Goal: Task Accomplishment & Management: Complete application form

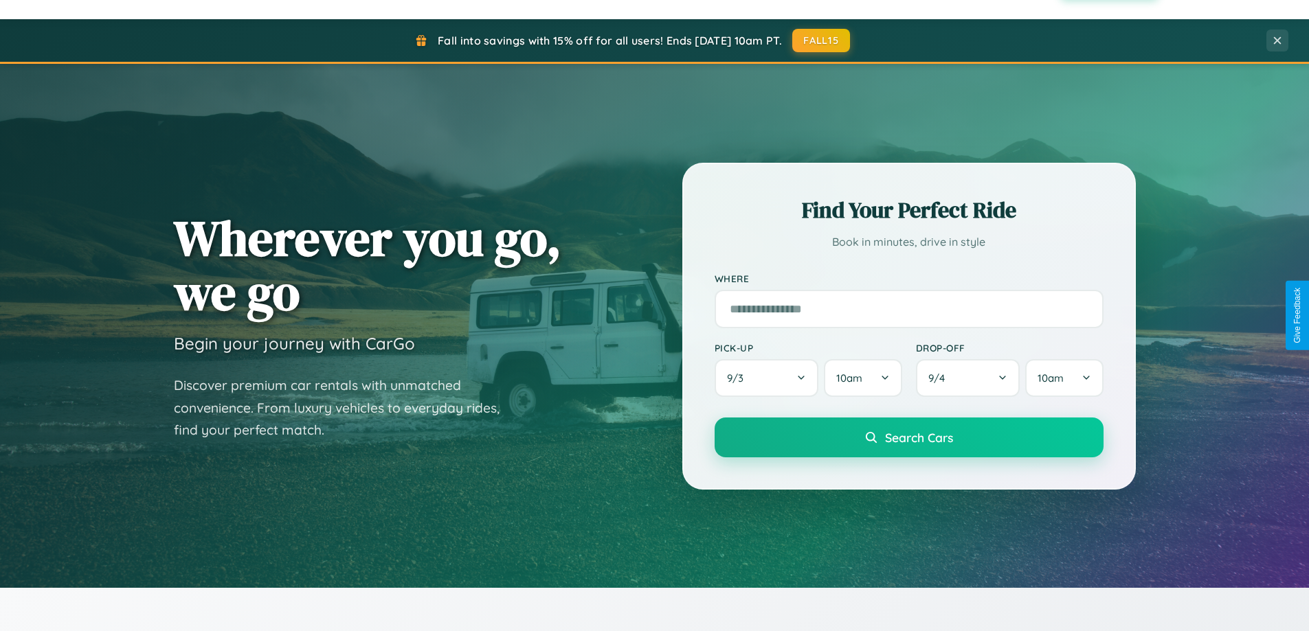
scroll to position [2644, 0]
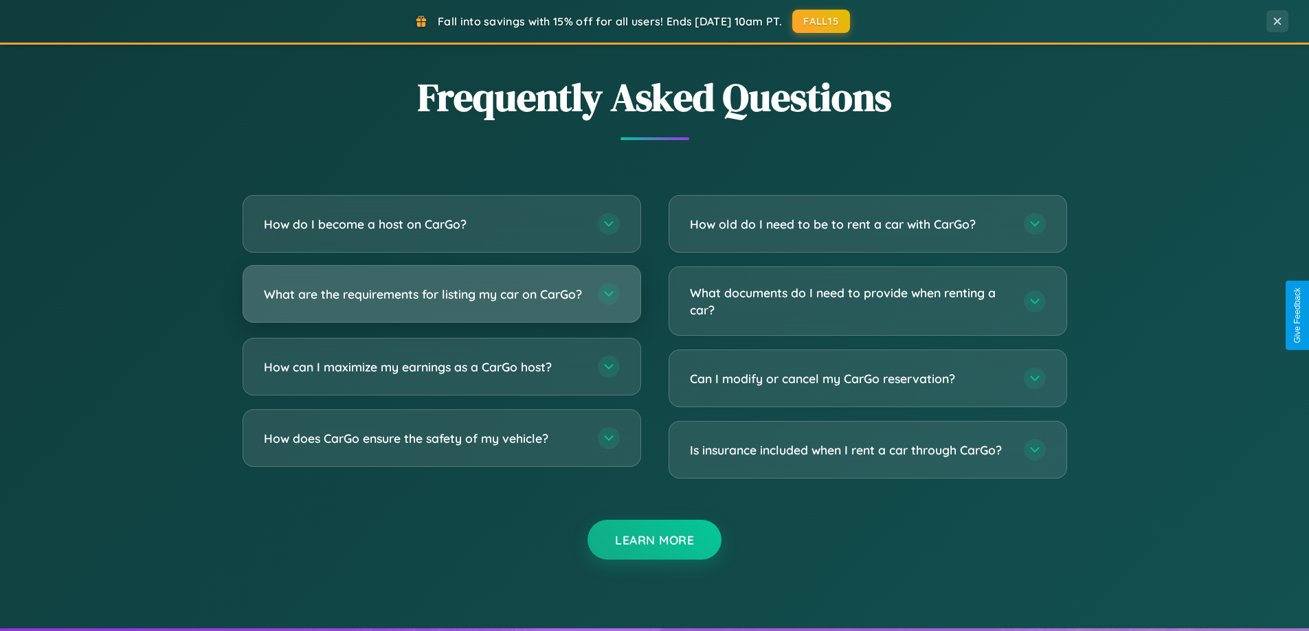
click at [441, 301] on h3 "What are the requirements for listing my car on CarGo?" at bounding box center [424, 294] width 320 height 17
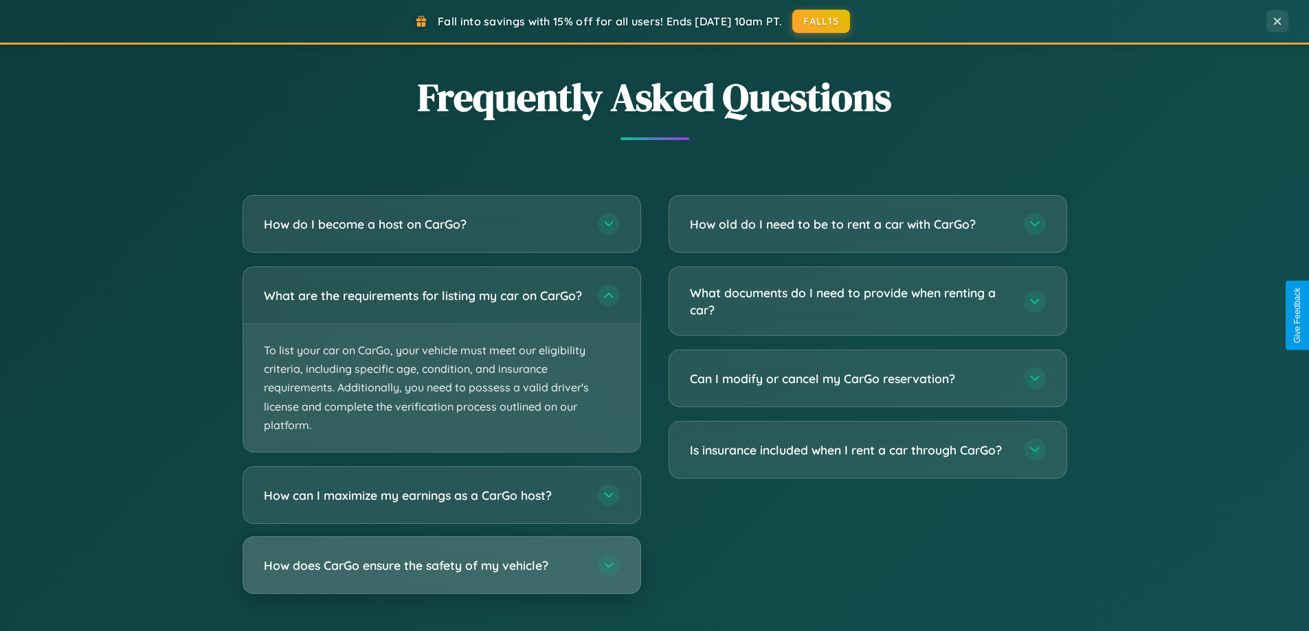
click at [441, 574] on h3 "How does CarGo ensure the safety of my vehicle?" at bounding box center [424, 565] width 320 height 17
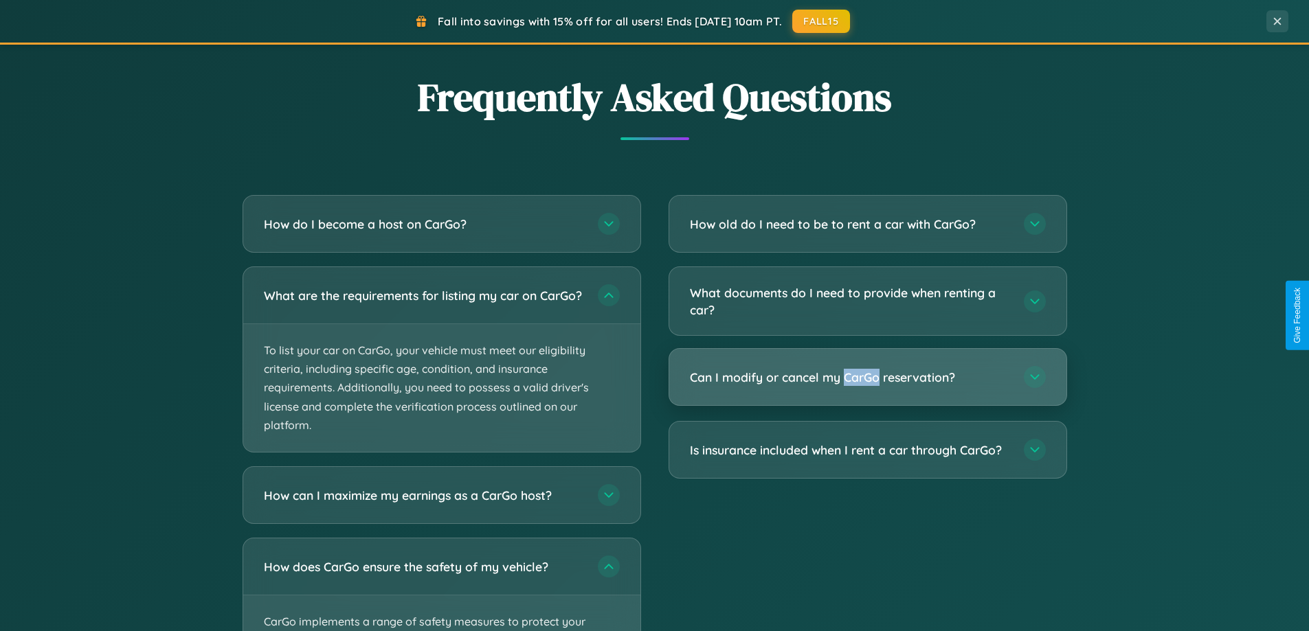
click at [867, 378] on h3 "Can I modify or cancel my CarGo reservation?" at bounding box center [850, 377] width 320 height 17
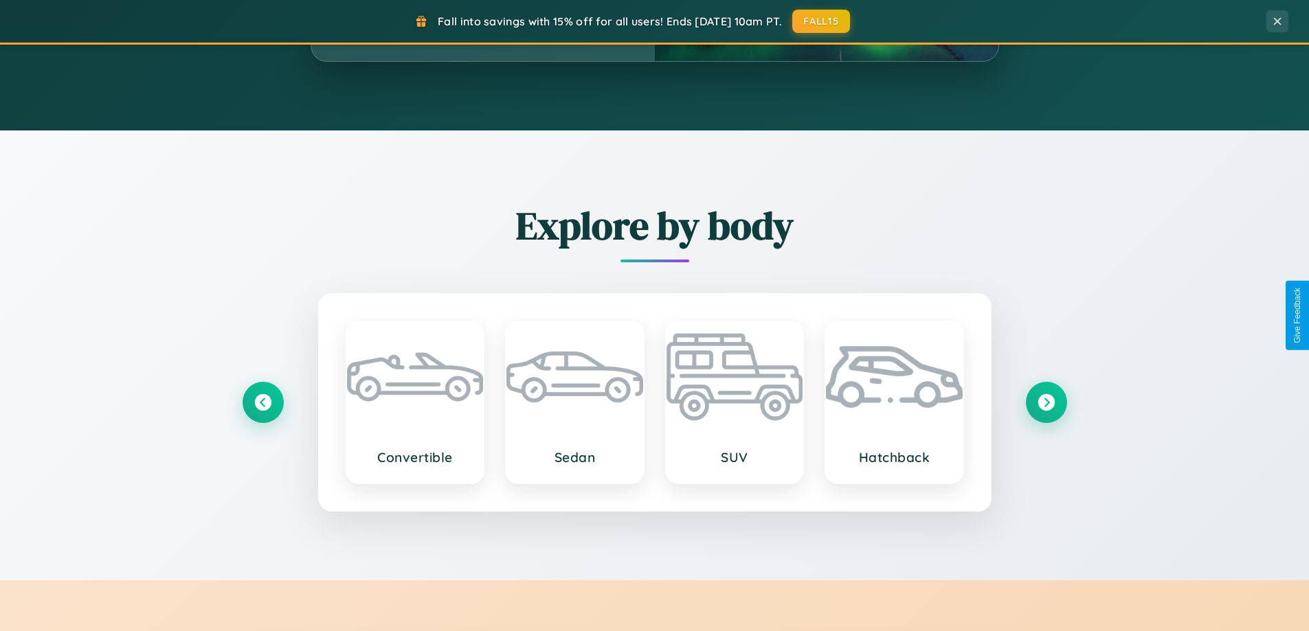
scroll to position [945, 0]
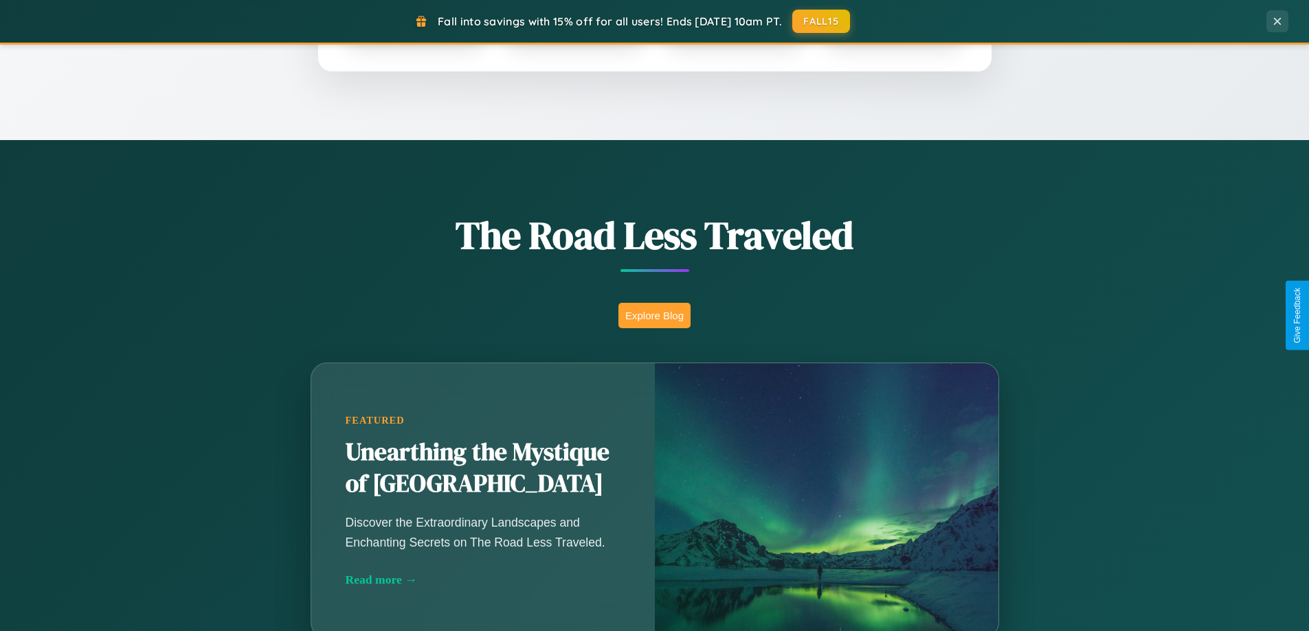
click at [654, 315] on button "Explore Blog" at bounding box center [654, 315] width 72 height 25
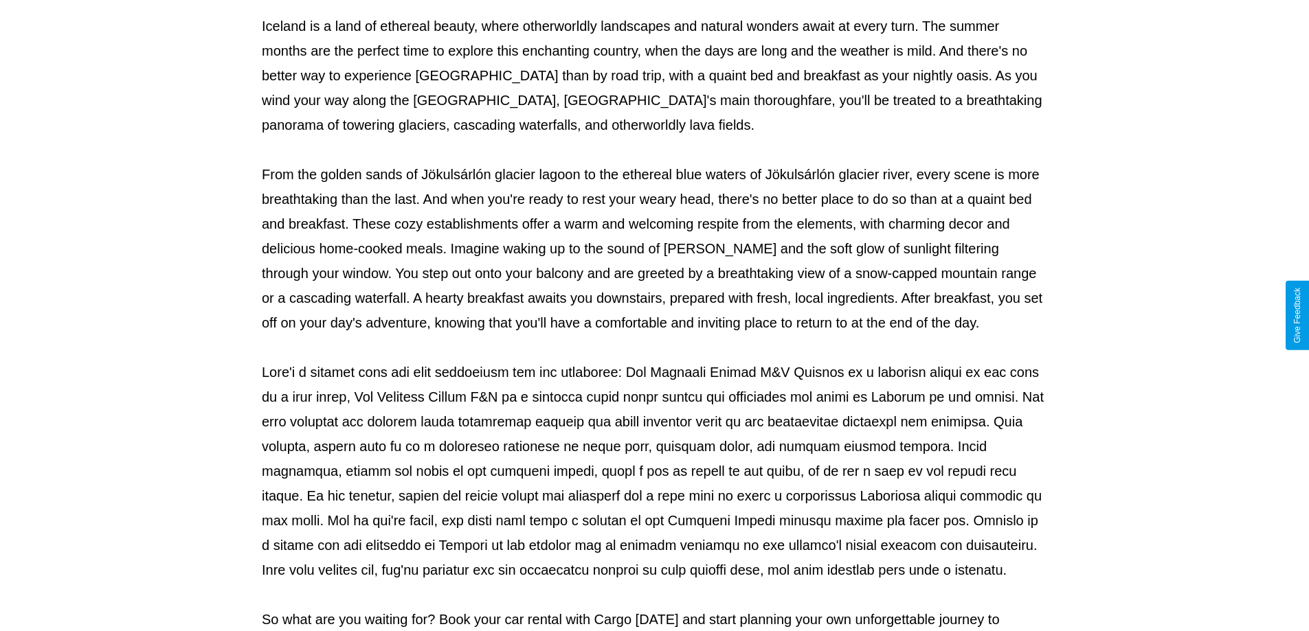
scroll to position [445, 0]
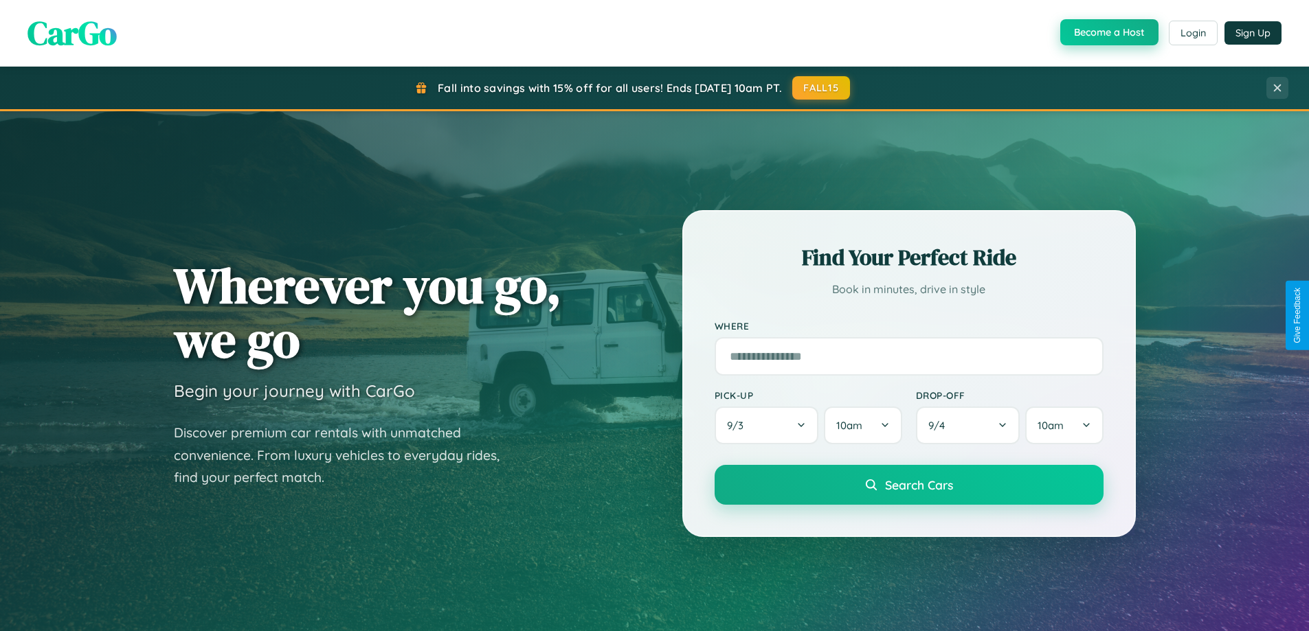
click at [1108, 33] on button "Become a Host" at bounding box center [1109, 32] width 98 height 26
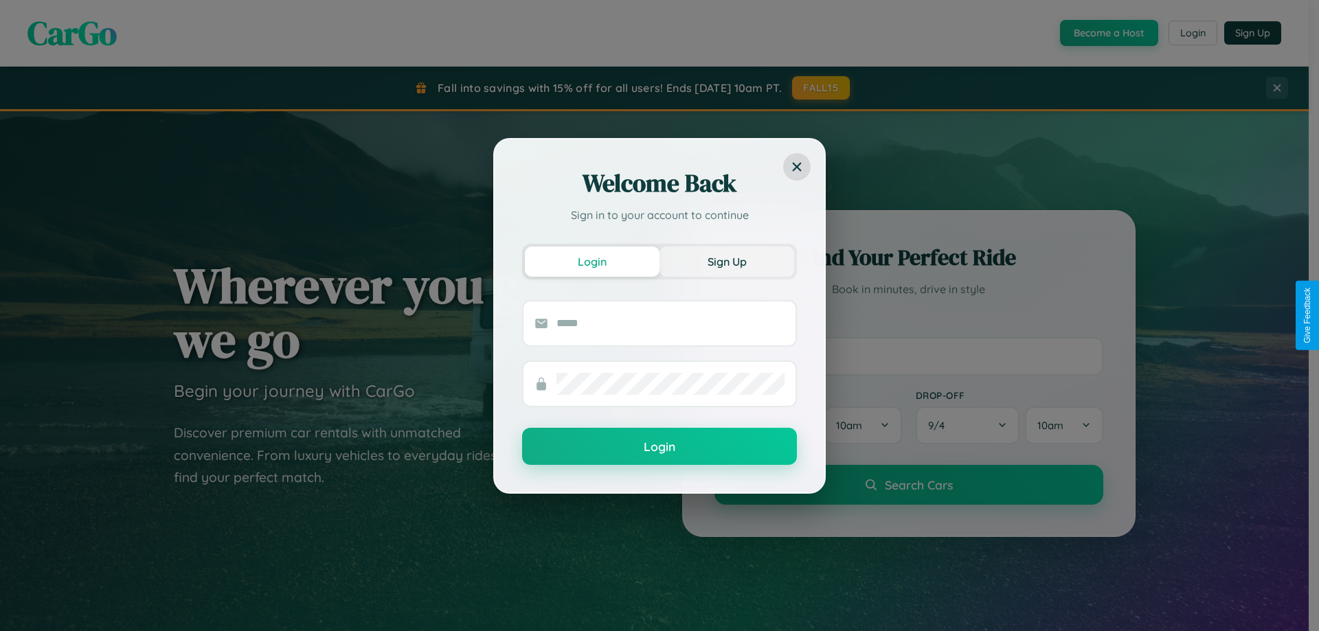
click at [727, 261] on button "Sign Up" at bounding box center [727, 262] width 135 height 30
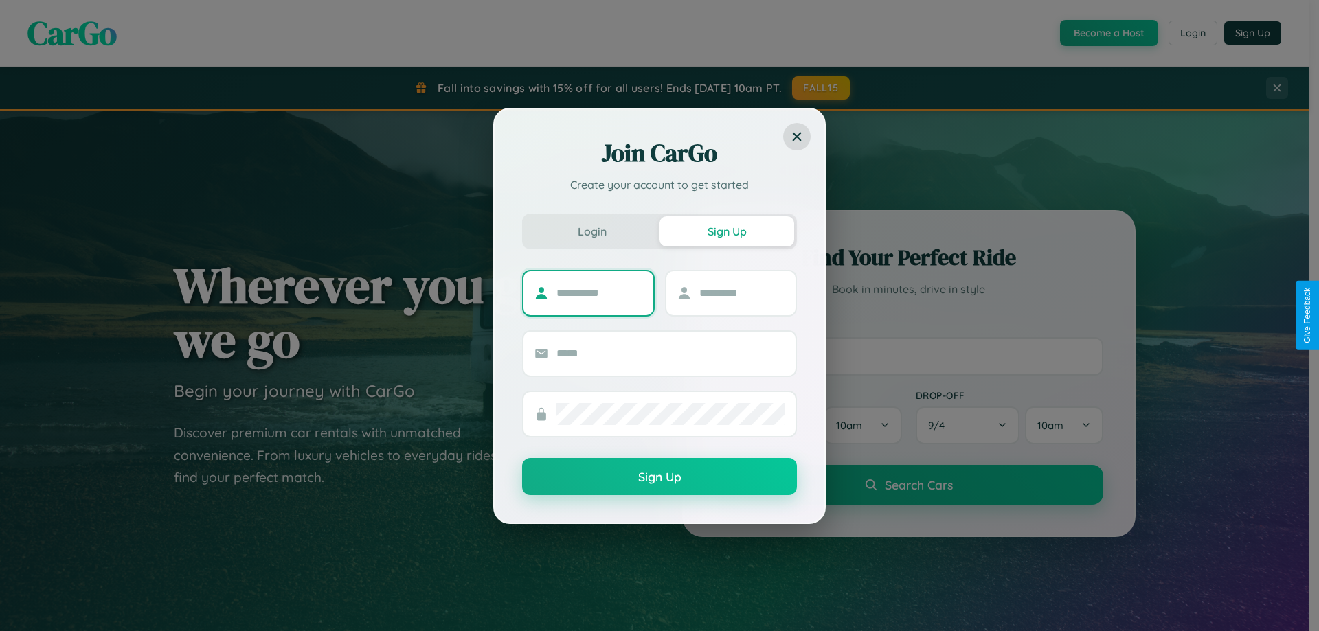
click at [599, 293] on input "text" at bounding box center [600, 293] width 86 height 22
type input "*****"
click at [741, 293] on input "text" at bounding box center [742, 293] width 86 height 22
type input "******"
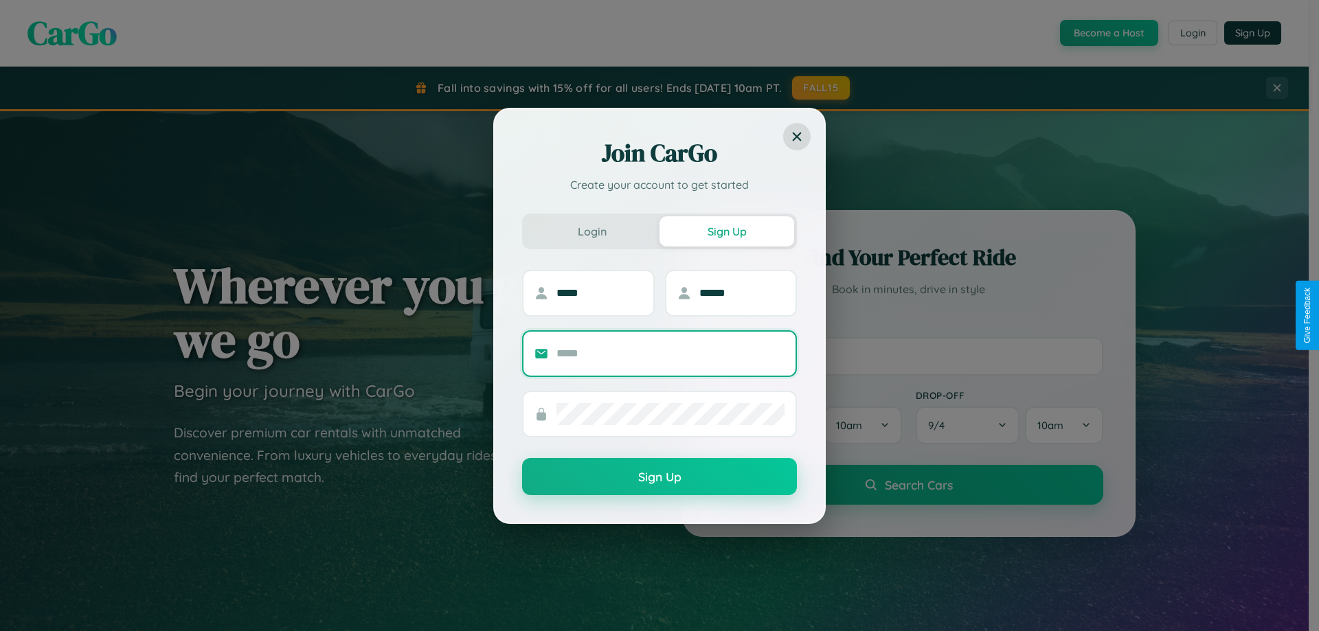
click at [671, 353] on input "text" at bounding box center [671, 354] width 228 height 22
type input "**********"
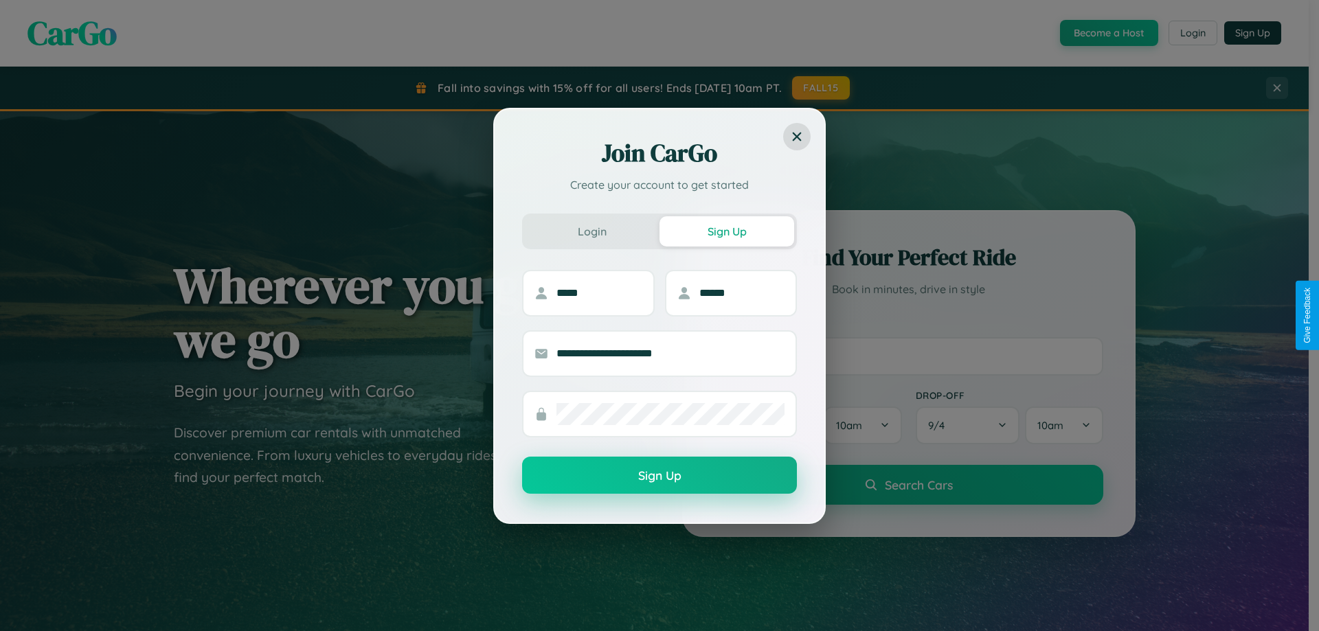
click at [660, 476] on button "Sign Up" at bounding box center [659, 475] width 275 height 37
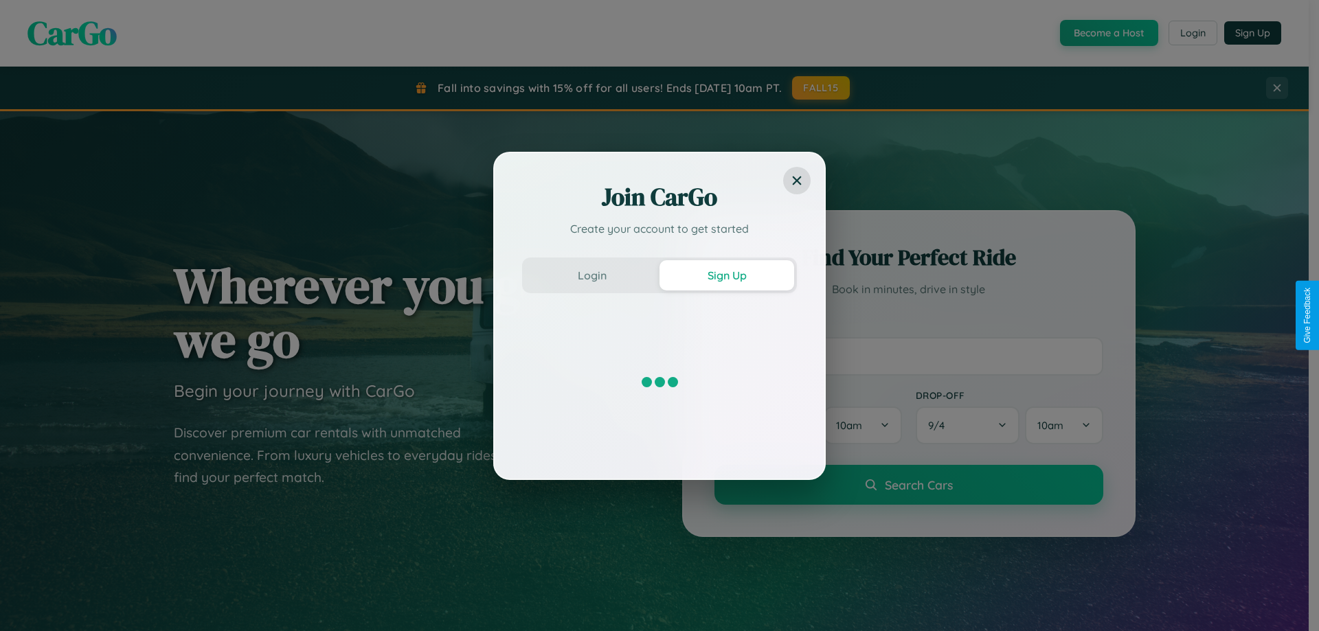
click at [1108, 33] on div "Join CarGo Create your account to get started Login Sign Up" at bounding box center [659, 315] width 1319 height 631
